Goal: Task Accomplishment & Management: Use online tool/utility

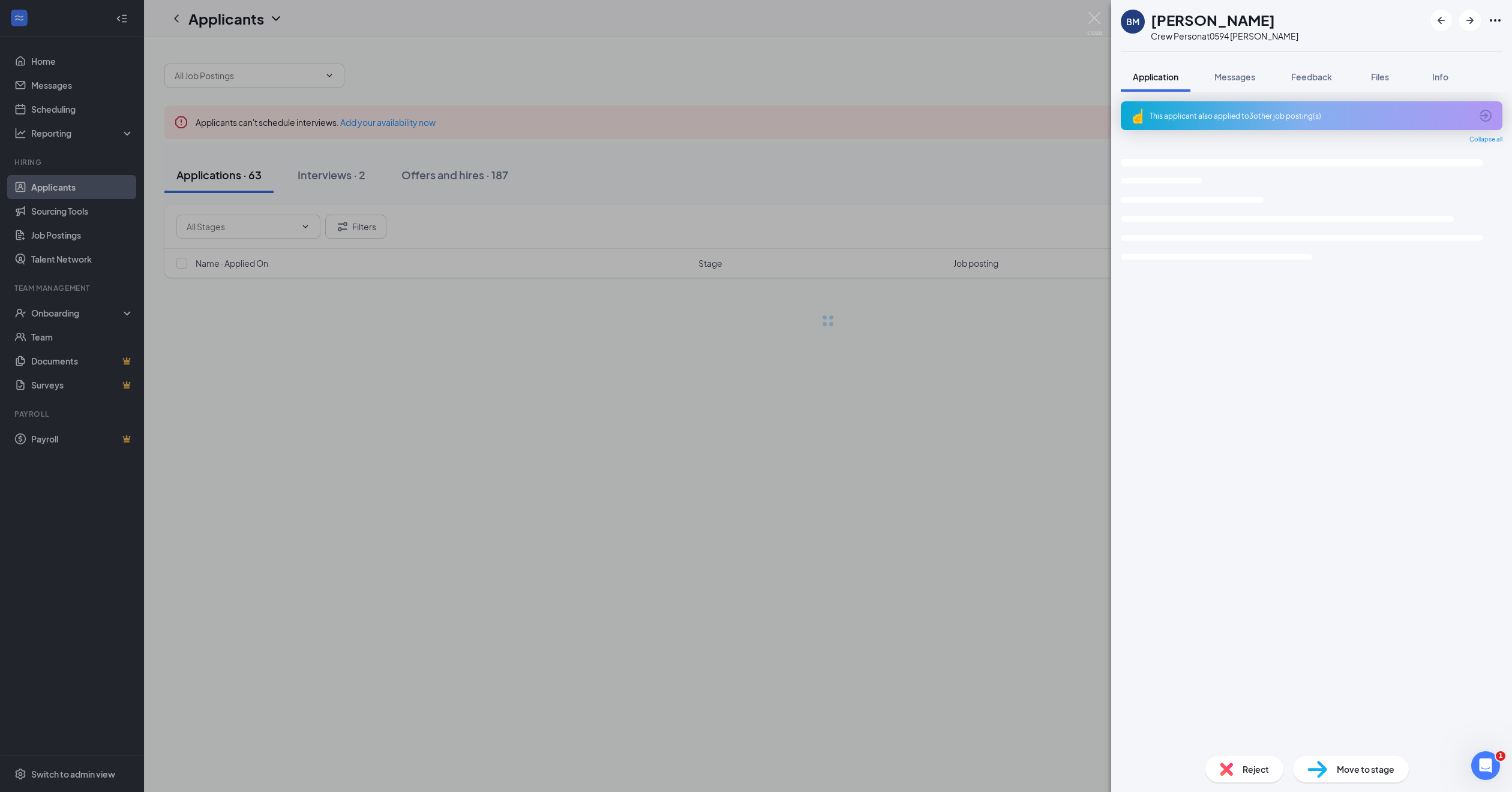
drag, startPoint x: 377, startPoint y: 469, endPoint x: 501, endPoint y: 479, distance: 124.4
click at [377, 469] on div "BM [PERSON_NAME] Crew Person at 0594 [PERSON_NAME] Application Messages Feedbac…" at bounding box center [756, 396] width 1512 height 792
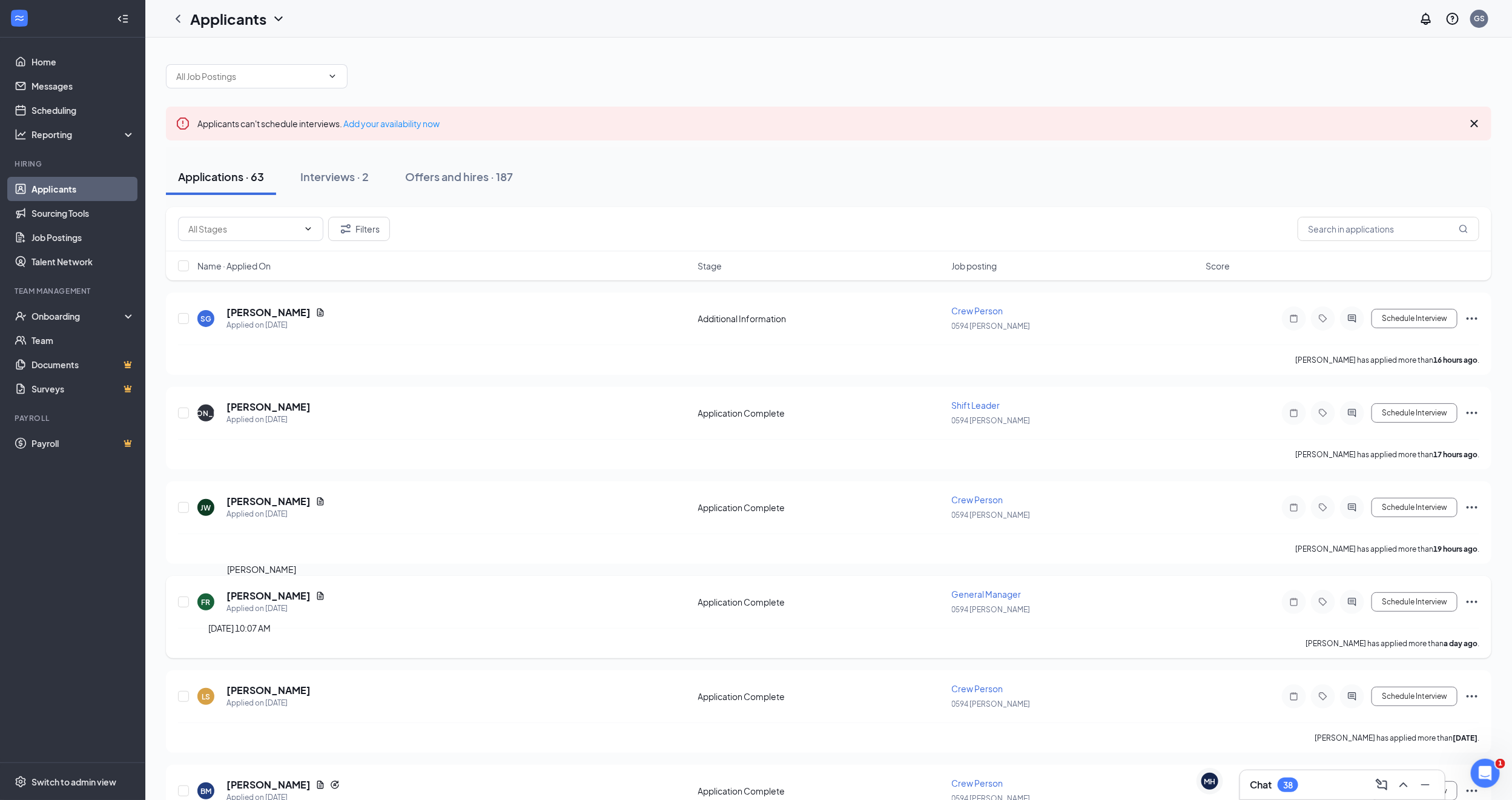
click at [266, 600] on h5 "[PERSON_NAME]" at bounding box center [268, 595] width 84 height 13
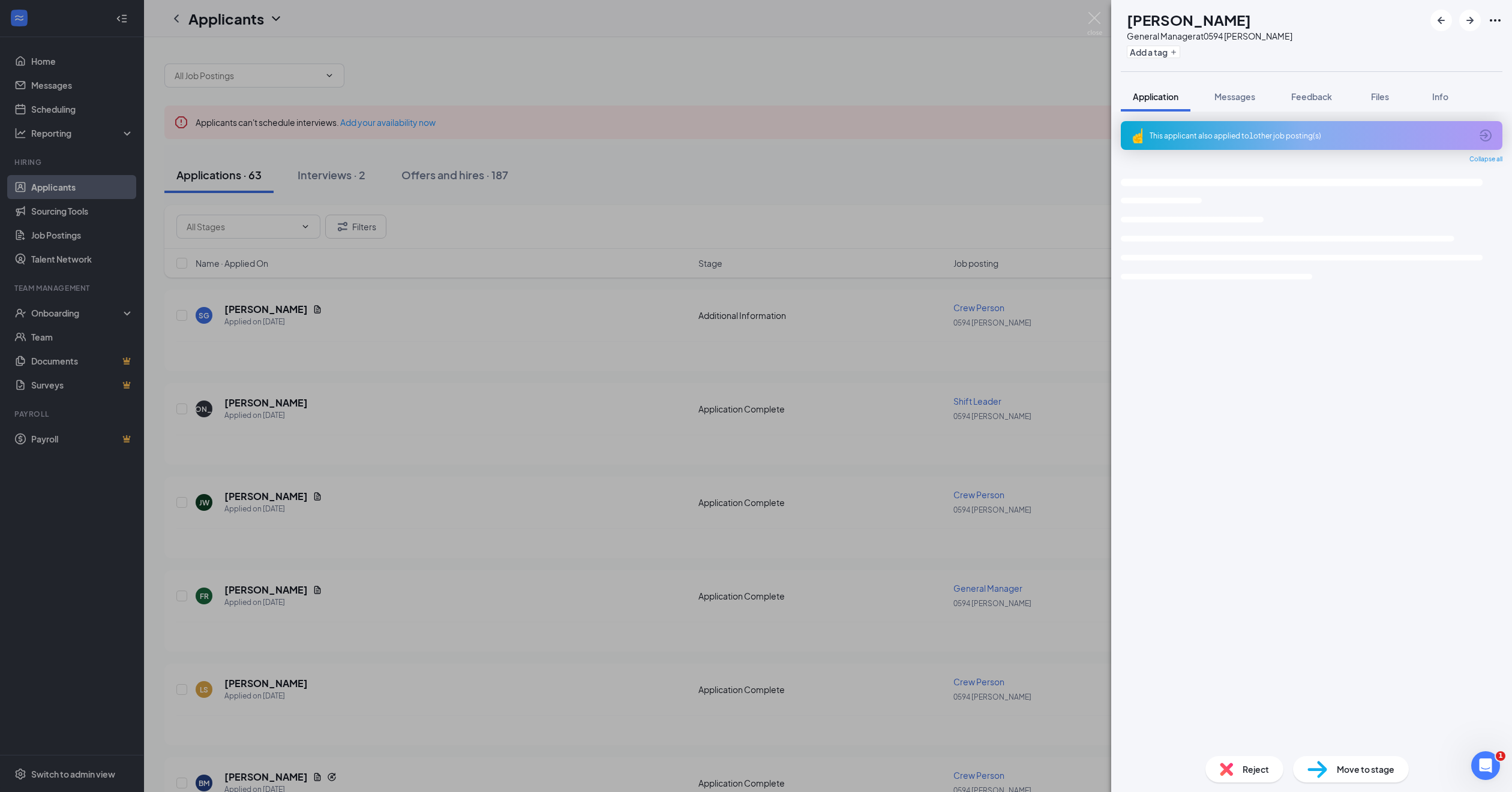
click at [279, 592] on div "FR [PERSON_NAME] General Manager at 0594 [PERSON_NAME] Add a tag Application Me…" at bounding box center [756, 396] width 1512 height 792
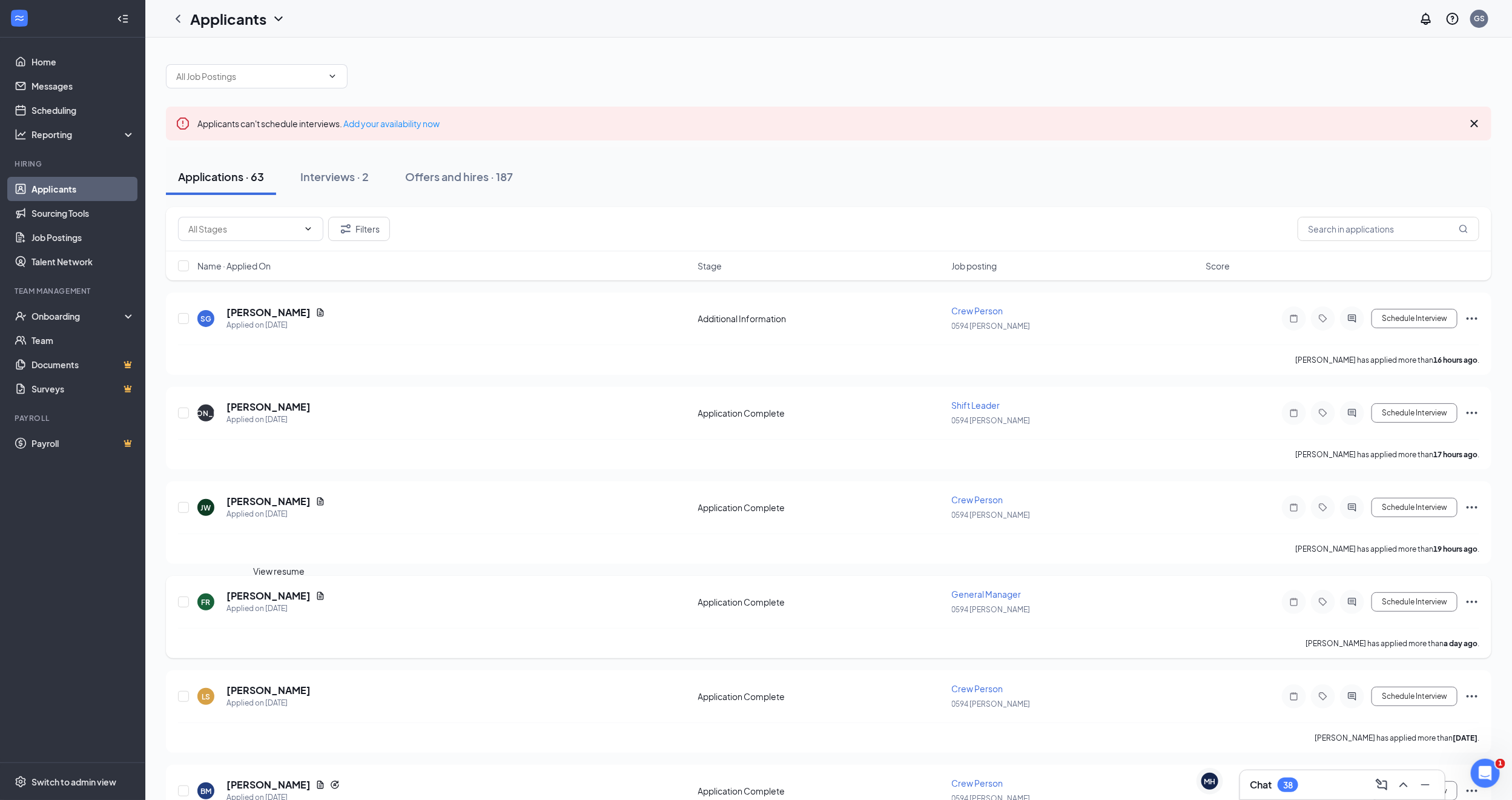
click at [317, 595] on icon "Document" at bounding box center [321, 595] width 7 height 8
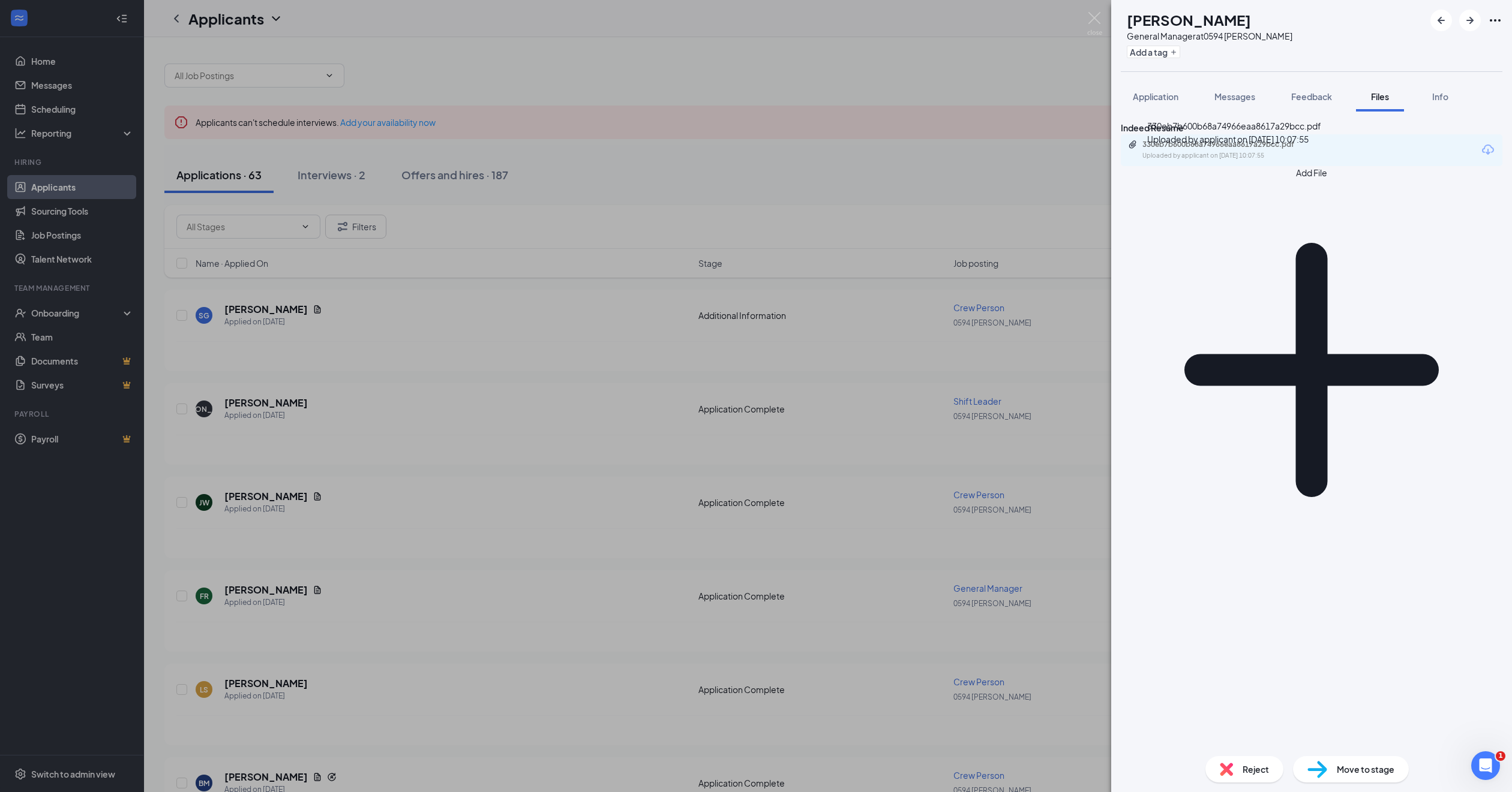
click at [1211, 160] on div "330eb7b600b68a74966eaa8617a29bcc.pdf Uploaded by applicant on [DATE] 10:07:55" at bounding box center [1224, 150] width 194 height 21
click at [533, 453] on div "FR [PERSON_NAME] General Manager at 0594 [PERSON_NAME] Add a tag Application Me…" at bounding box center [756, 396] width 1512 height 792
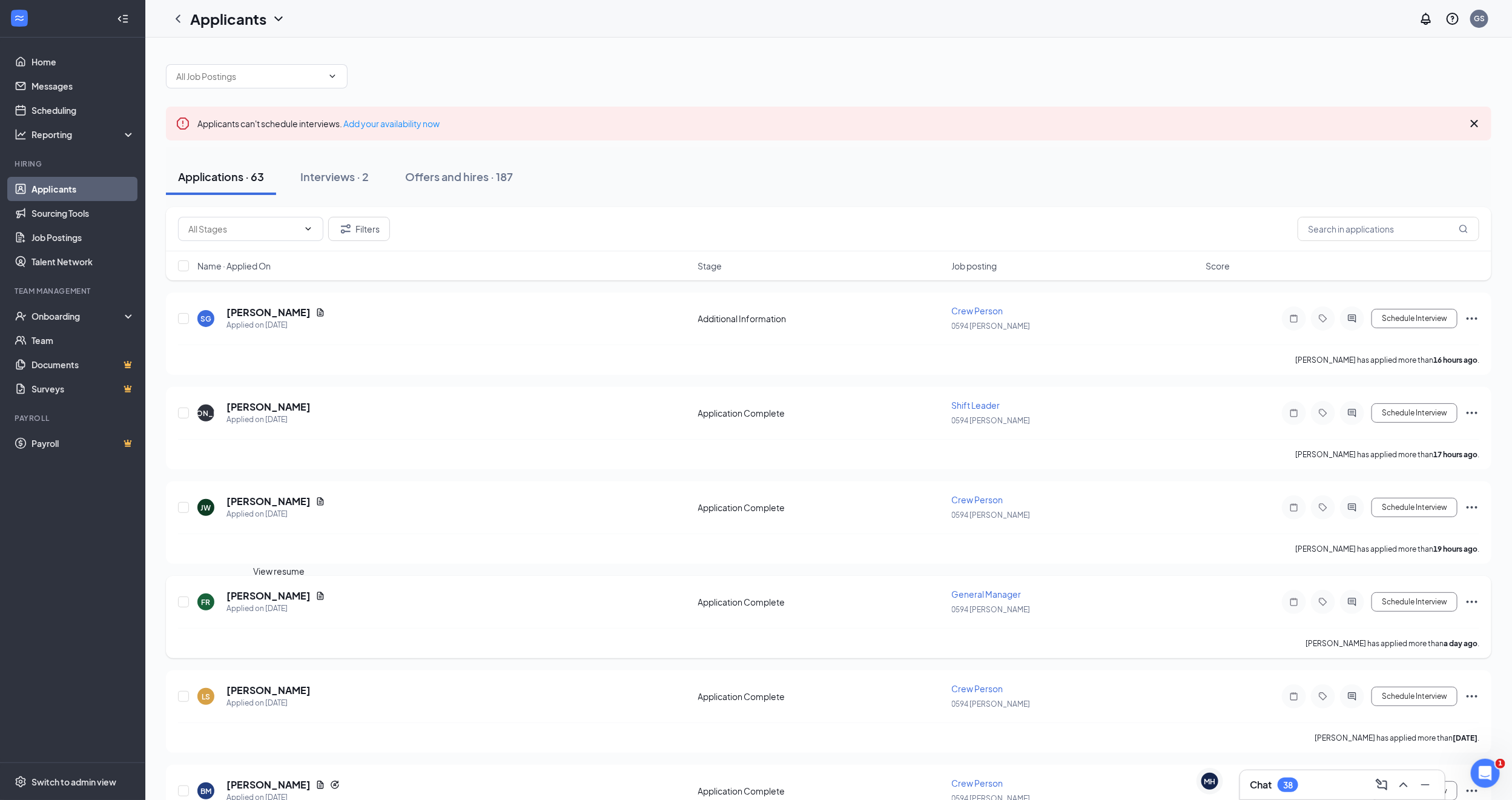
click at [315, 595] on icon "Document" at bounding box center [320, 595] width 10 height 10
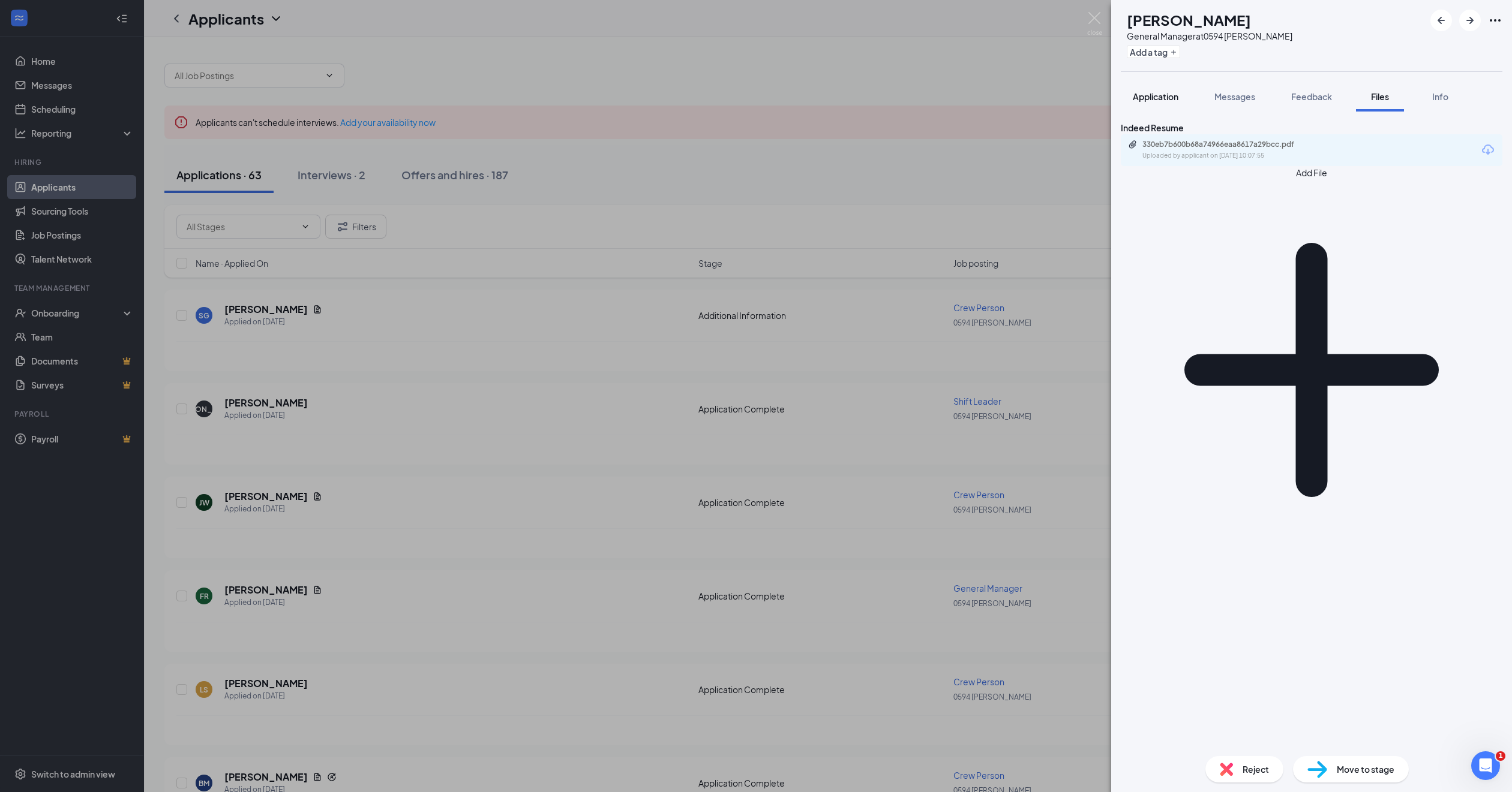
click at [1144, 96] on span "Application" at bounding box center [1155, 96] width 46 height 11
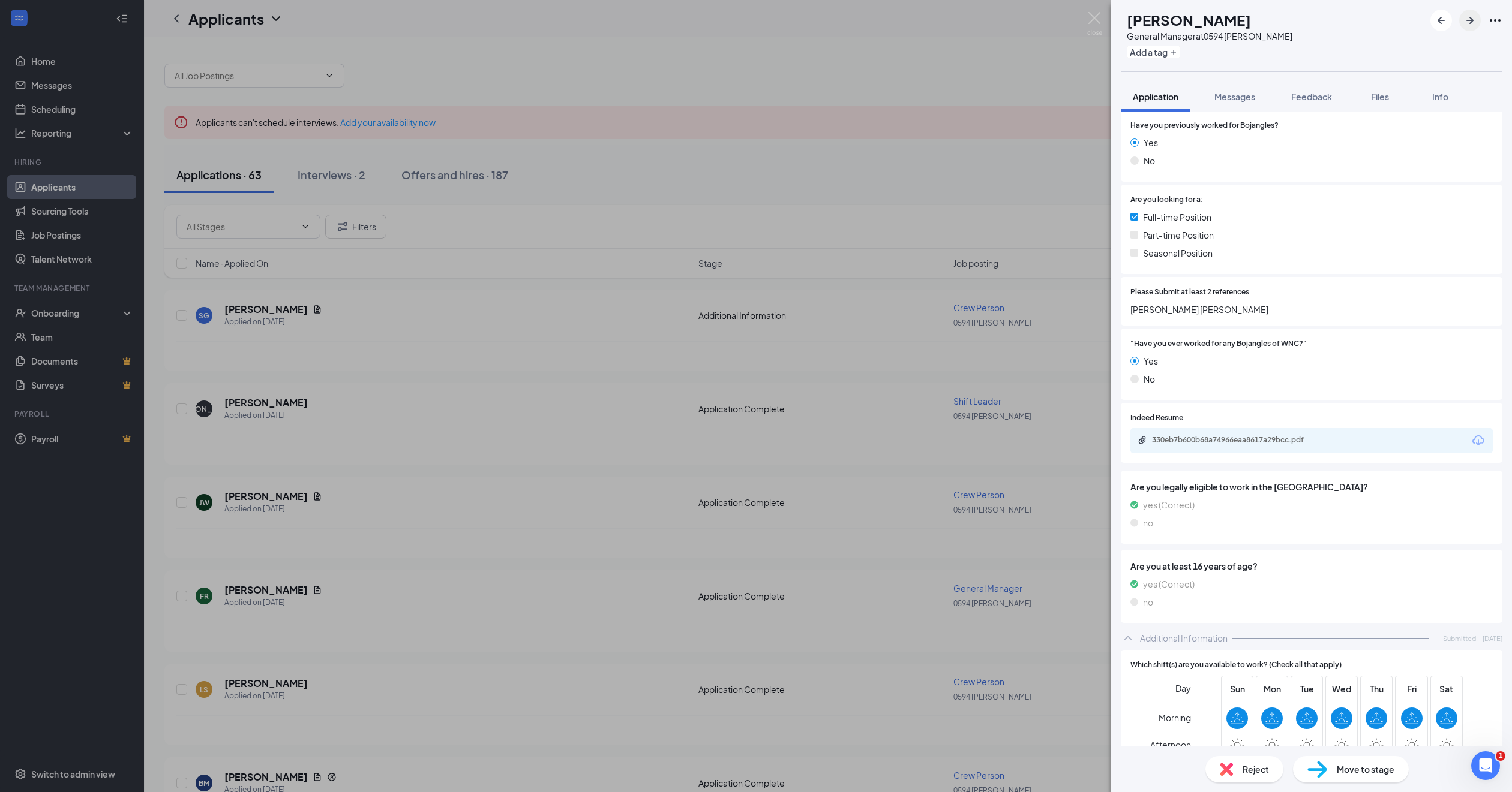
scroll to position [171, 0]
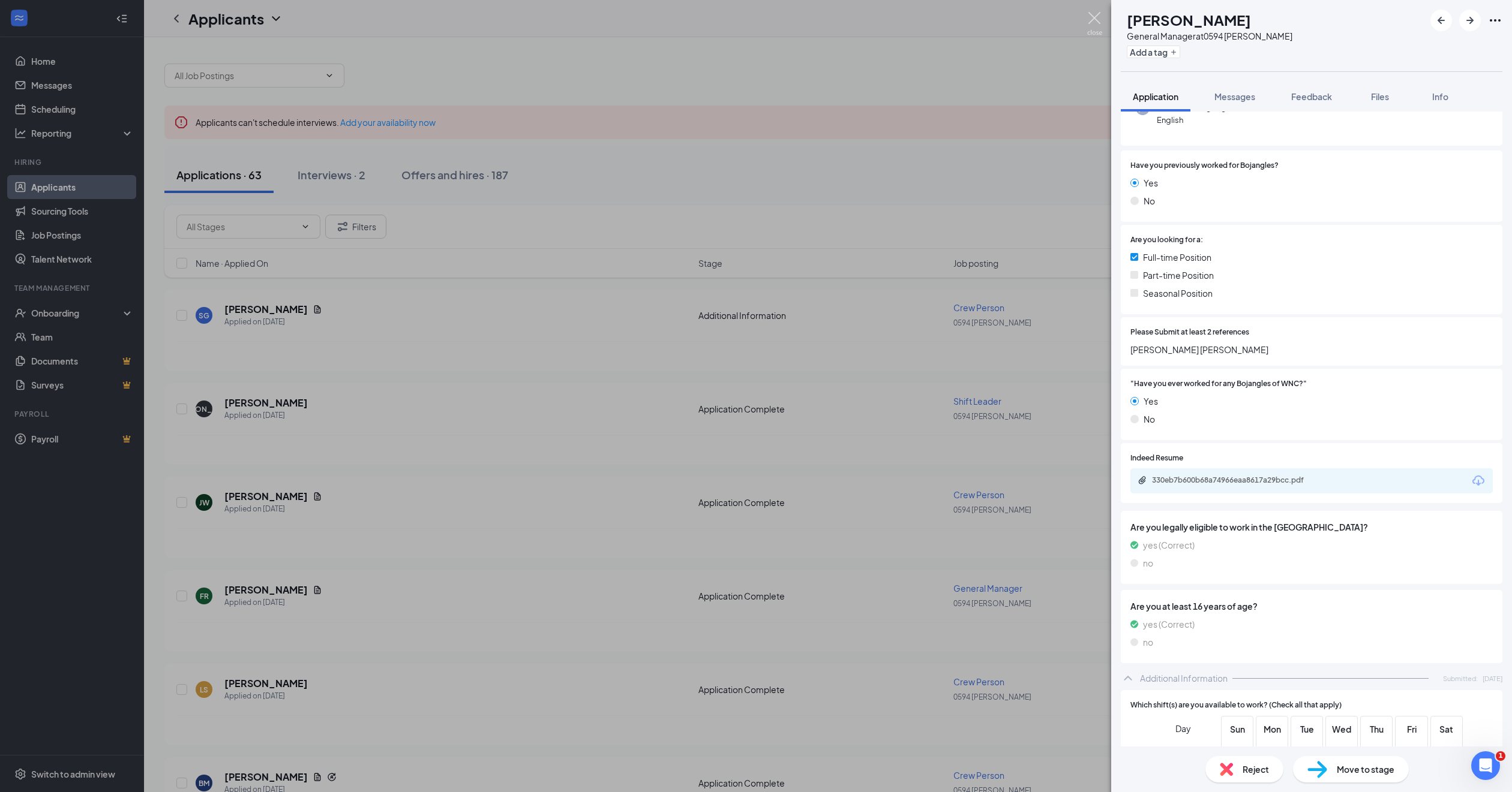
click at [1078, 2] on div "FR [PERSON_NAME] General Manager at 0594 [PERSON_NAME] Add a tag Application Me…" at bounding box center [756, 396] width 1512 height 792
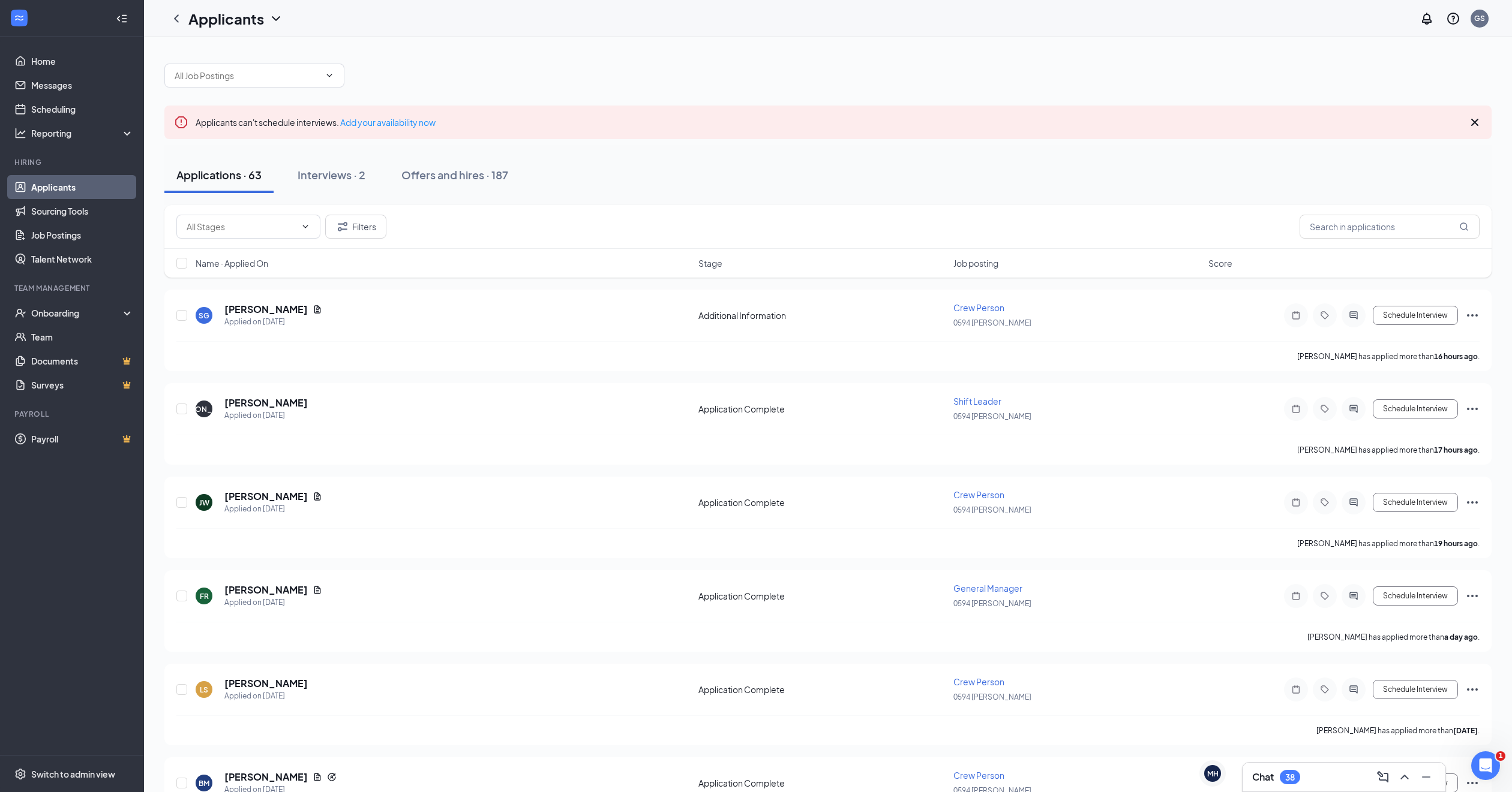
click at [1091, 11] on div "Applicants GS" at bounding box center [828, 18] width 1368 height 37
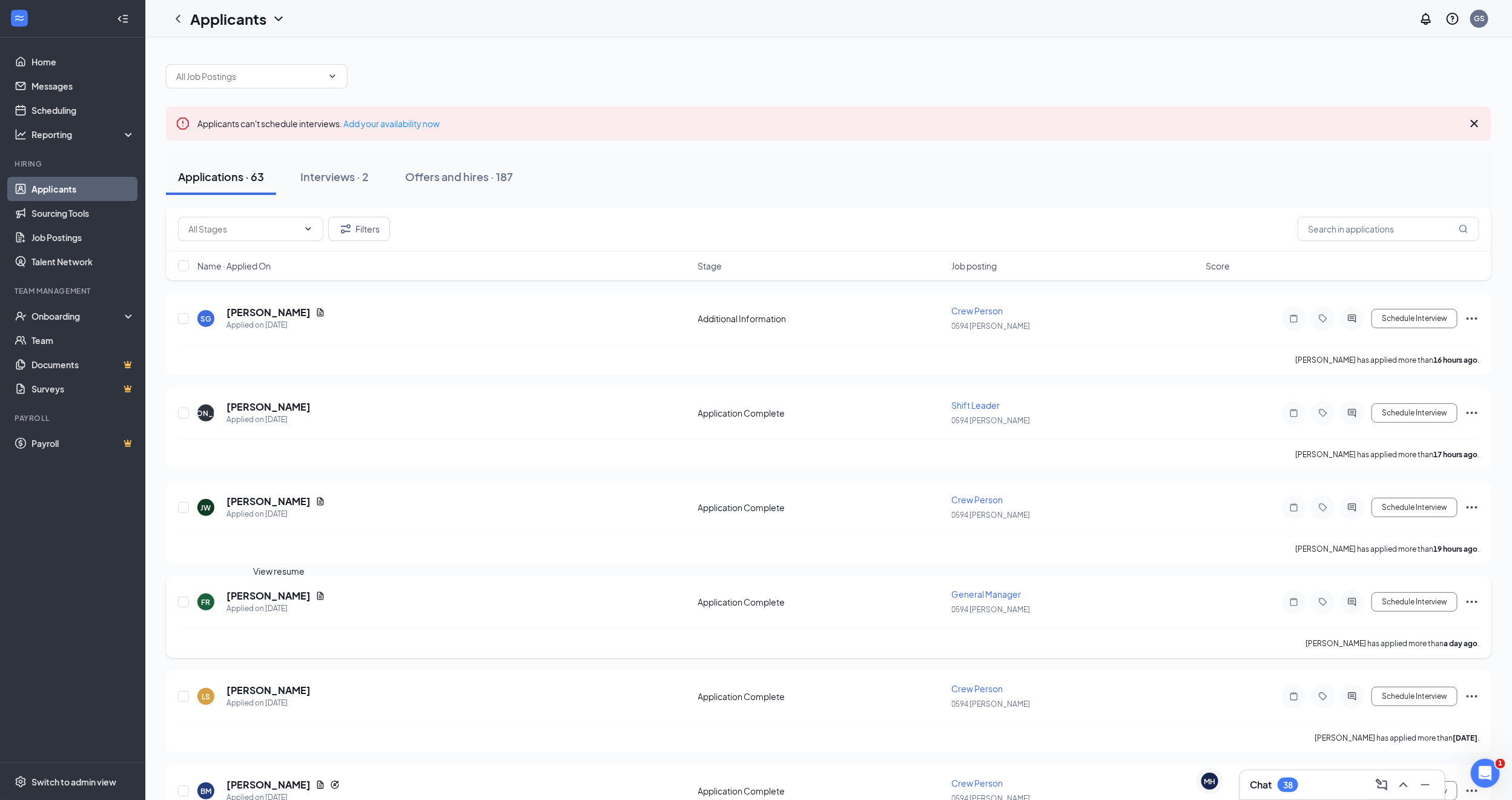
click at [317, 595] on icon "Document" at bounding box center [321, 595] width 7 height 8
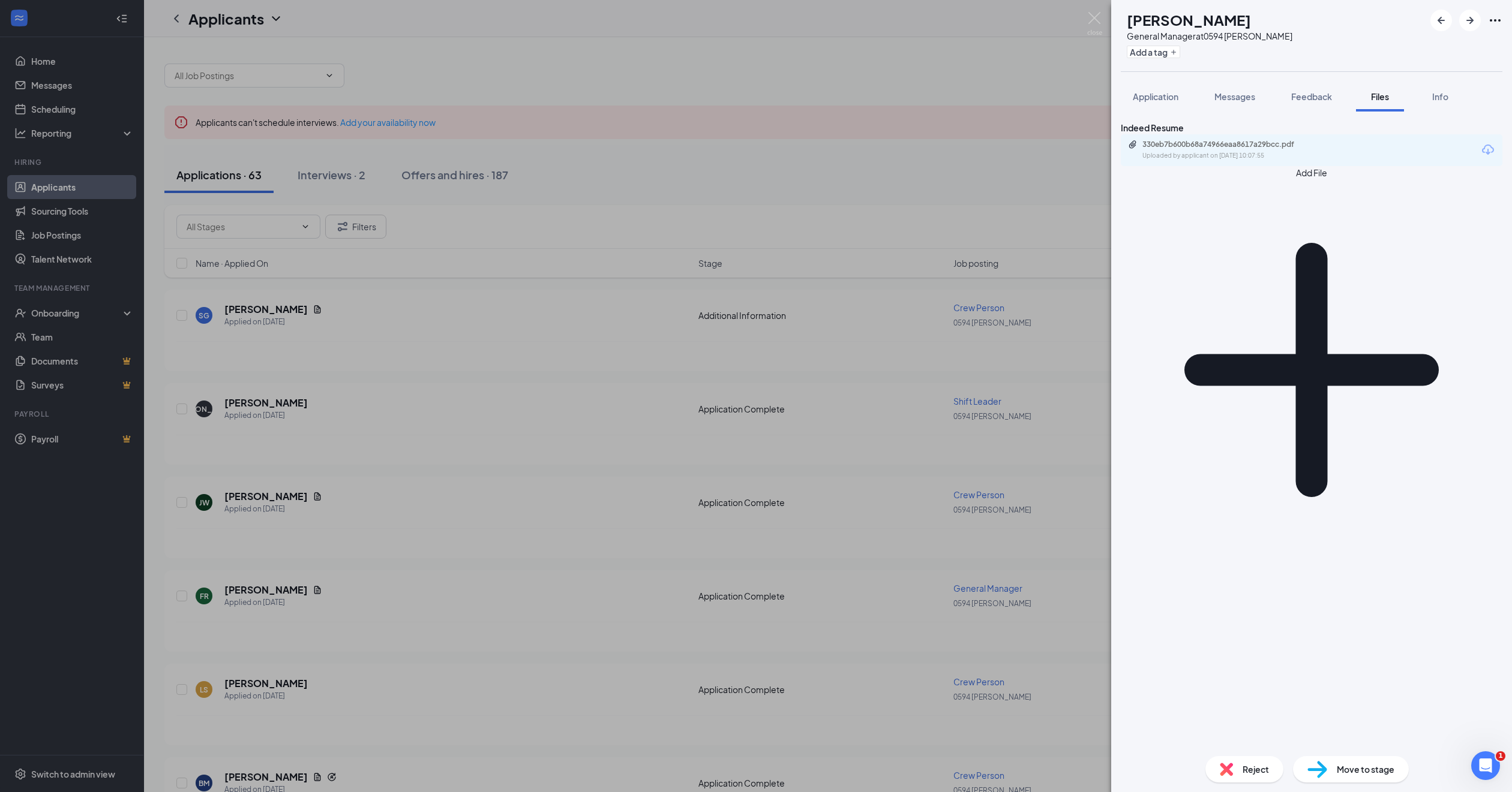
click at [1447, 159] on div "330eb7b600b68a74966eaa8617a29bcc.pdf Uploaded by applicant on [DATE] 10:07:55" at bounding box center [1311, 149] width 381 height 32
click at [1242, 160] on div "Uploaded by applicant on [DATE] 10:07:55" at bounding box center [1232, 155] width 180 height 9
